Goal: Information Seeking & Learning: Learn about a topic

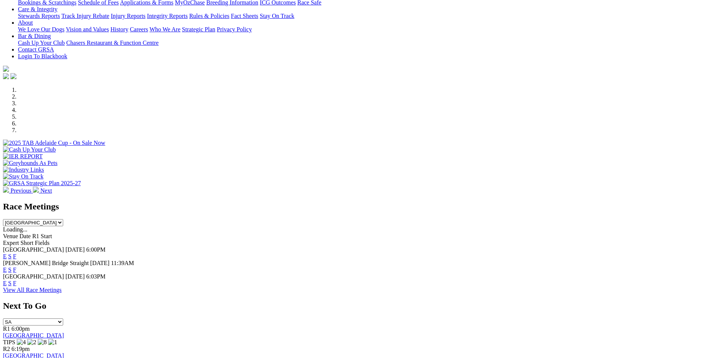
scroll to position [187, 0]
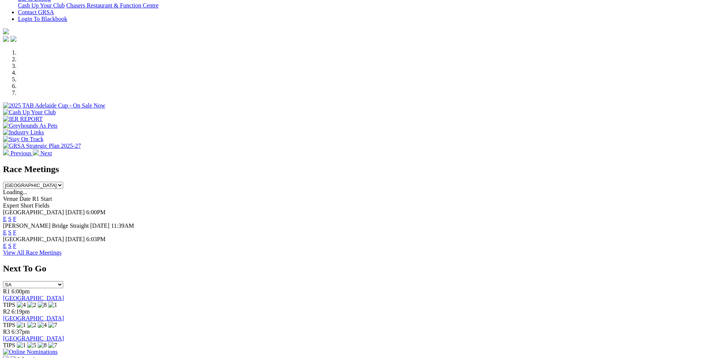
click at [16, 216] on link "F" at bounding box center [14, 219] width 3 height 6
click at [7, 216] on link "E" at bounding box center [5, 219] width 4 height 6
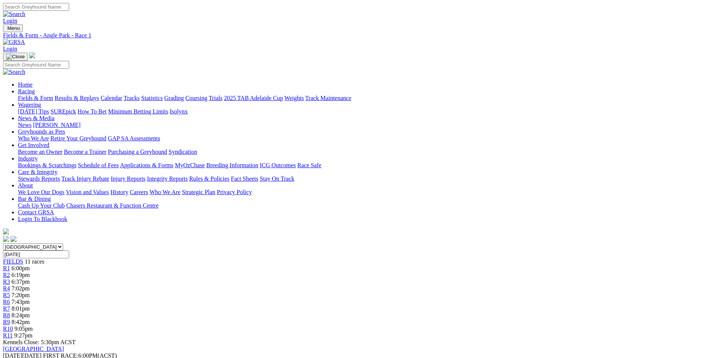
click at [23, 259] on span "FIELDS" at bounding box center [13, 262] width 20 height 6
click at [122, 95] on link "Calendar" at bounding box center [112, 98] width 22 height 6
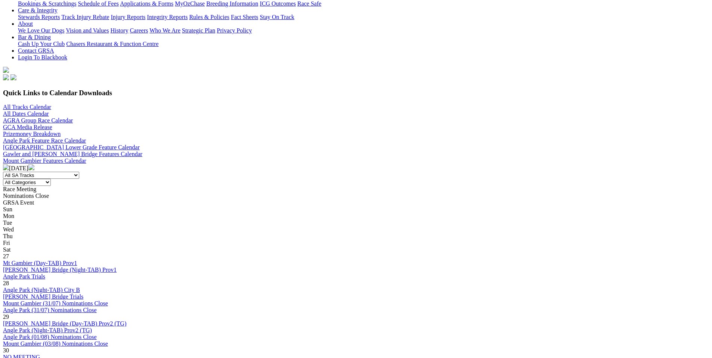
scroll to position [149, 0]
